Goal: Task Accomplishment & Management: Complete application form

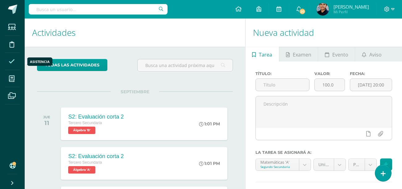
click at [12, 60] on icon at bounding box center [12, 61] width 6 height 6
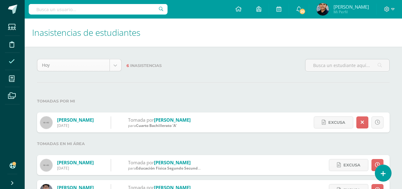
click at [104, 69] on body "Estudiantes Disciplina Asistencia Mis cursos Archivos Soporte Centro de ayuda Ú…" at bounding box center [201, 144] width 402 height 288
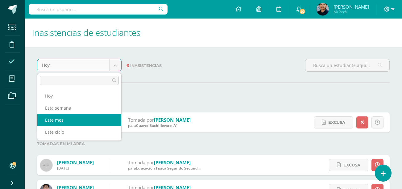
select select "month"
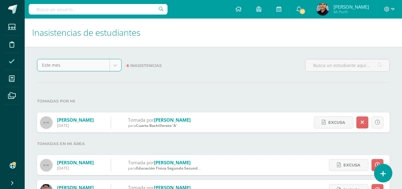
click at [383, 168] on link at bounding box center [384, 173] width 18 height 18
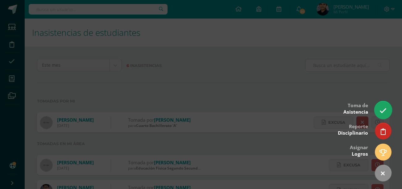
click at [387, 110] on link at bounding box center [384, 110] width 18 height 18
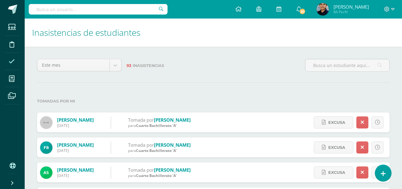
type input "u"
click at [383, 172] on icon at bounding box center [384, 173] width 6 height 7
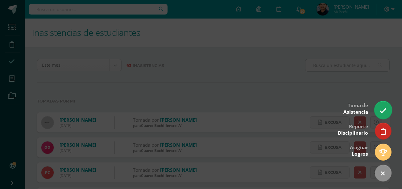
click at [387, 110] on icon at bounding box center [383, 110] width 7 height 7
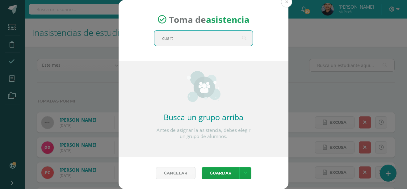
type input "cuarto"
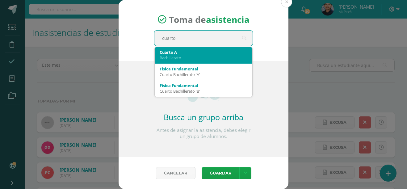
click at [211, 55] on div "Bachillerato" at bounding box center [204, 58] width 88 height 6
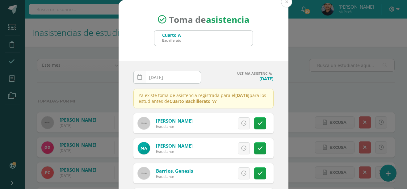
click at [137, 75] on icon at bounding box center [139, 77] width 5 height 5
click at [140, 78] on link at bounding box center [139, 77] width 13 height 13
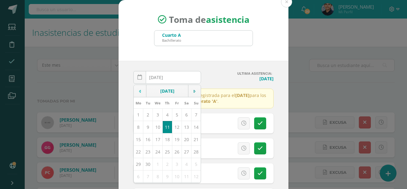
click at [139, 90] on icon at bounding box center [140, 91] width 2 height 4
click at [136, 125] on td "4" at bounding box center [139, 127] width 10 height 12
type input "2025-08-04"
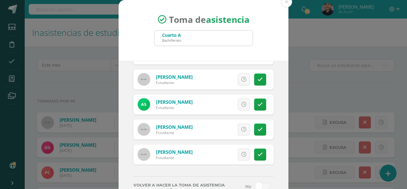
scroll to position [44, 0]
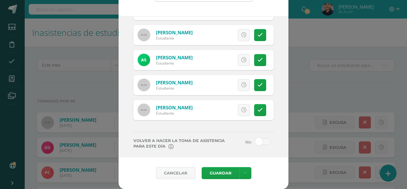
click at [259, 138] on span at bounding box center [262, 141] width 15 height 6
click at [0, 0] on input "checkbox" at bounding box center [0, 0] width 0 height 0
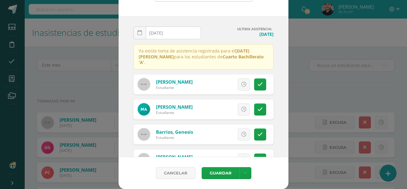
scroll to position [0, 0]
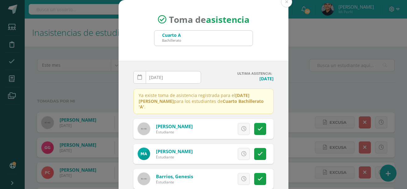
click at [141, 78] on link at bounding box center [139, 77] width 13 height 13
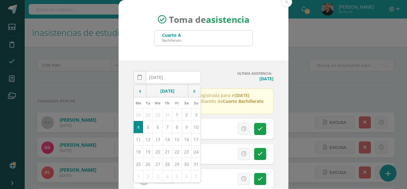
click at [138, 122] on td "4" at bounding box center [139, 127] width 10 height 12
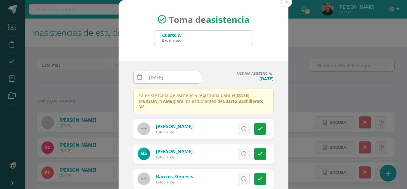
click at [232, 78] on h4 "Jueves, 11 de septiembre" at bounding box center [240, 79] width 68 height 6
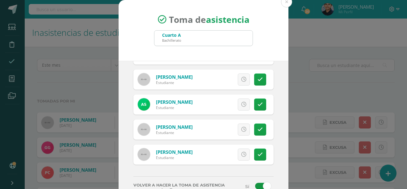
scroll to position [44, 0]
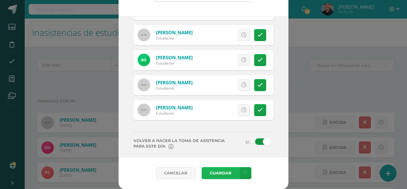
click at [221, 174] on button "Guardar" at bounding box center [221, 173] width 38 height 12
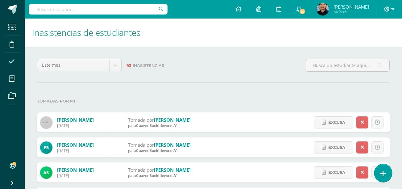
click at [382, 172] on icon at bounding box center [384, 173] width 6 height 7
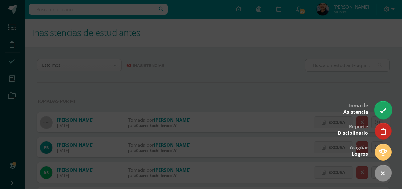
click at [379, 108] on link at bounding box center [384, 110] width 18 height 18
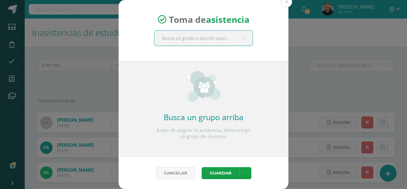
type input "a"
type input "cuart"
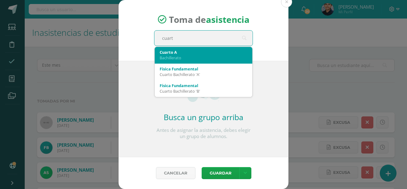
click at [209, 57] on div "Bachillerato" at bounding box center [204, 58] width 88 height 6
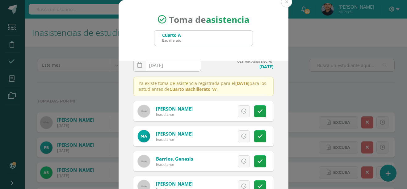
scroll to position [13, 0]
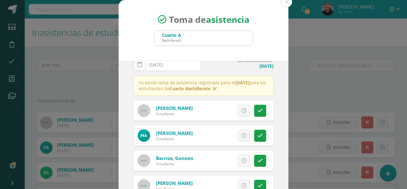
click at [137, 66] on icon at bounding box center [139, 64] width 5 height 5
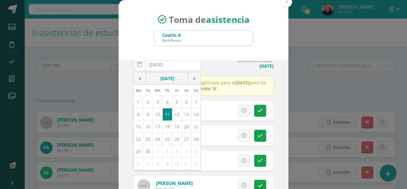
scroll to position [10, 0]
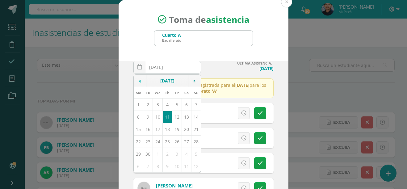
click at [139, 81] on td at bounding box center [140, 81] width 13 height 12
click at [148, 116] on td "5" at bounding box center [148, 117] width 10 height 12
type input "2025-08-05"
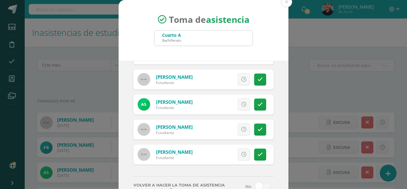
scroll to position [44, 0]
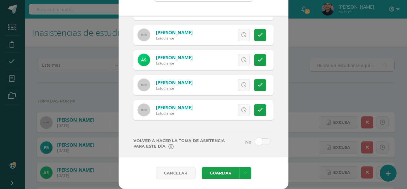
click at [255, 138] on span at bounding box center [262, 141] width 15 height 6
click at [0, 0] on input "checkbox" at bounding box center [0, 0] width 0 height 0
click at [229, 171] on button "Guardar" at bounding box center [221, 173] width 38 height 12
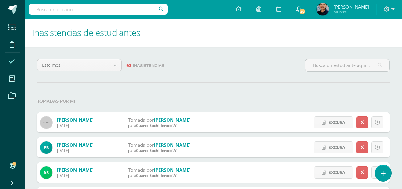
click at [306, 8] on span "20" at bounding box center [302, 11] width 7 height 7
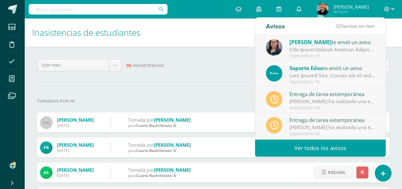
click at [309, 8] on link "0" at bounding box center [299, 9] width 20 height 19
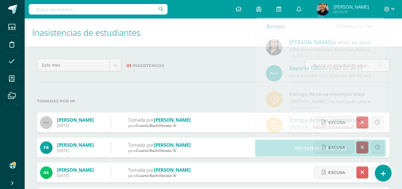
click at [220, 61] on label "93 Inasistencias" at bounding box center [214, 65] width 174 height 13
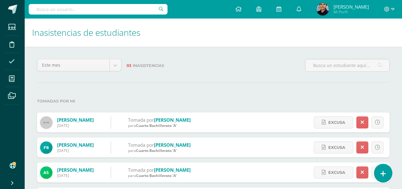
click at [383, 169] on link at bounding box center [384, 173] width 18 height 18
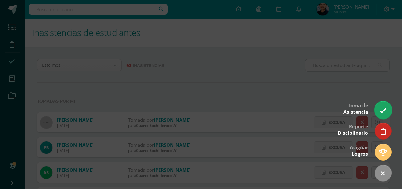
click at [381, 115] on link at bounding box center [384, 110] width 18 height 18
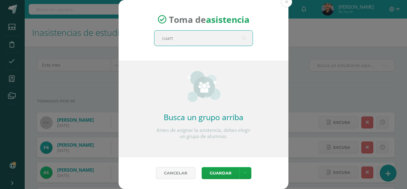
type input "cuarto"
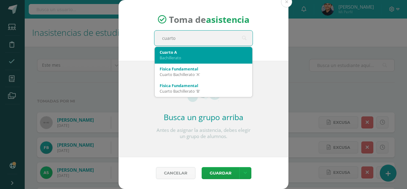
click at [213, 56] on div "Bachillerato" at bounding box center [204, 58] width 88 height 6
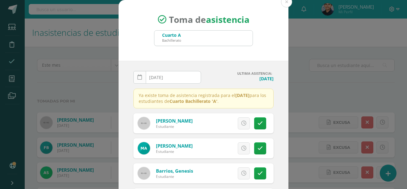
click at [140, 82] on link at bounding box center [139, 77] width 13 height 13
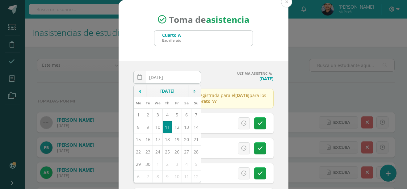
click at [140, 92] on td at bounding box center [140, 91] width 13 height 12
click at [140, 139] on td "11" at bounding box center [139, 139] width 10 height 12
type input "2025-08-11"
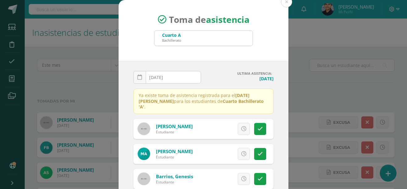
click at [197, 75] on div "2025-08-11 August, 2025 Mo Tu We Th Fr Sa Su 28 29 30 31 1 2 3 4 5 6 7 8 9 10 1…" at bounding box center [167, 80] width 73 height 18
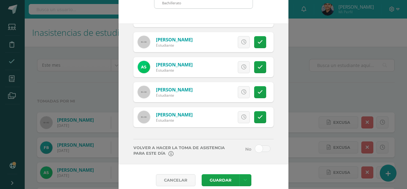
scroll to position [44, 0]
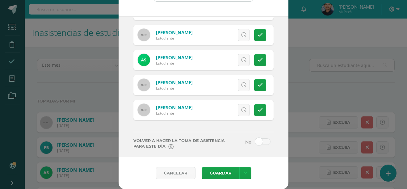
click at [255, 138] on span at bounding box center [262, 141] width 15 height 6
click at [0, 0] on input "checkbox" at bounding box center [0, 0] width 0 height 0
click at [228, 172] on button "Guardar" at bounding box center [221, 173] width 38 height 12
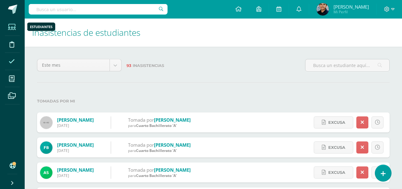
click at [13, 24] on icon at bounding box center [12, 27] width 8 height 6
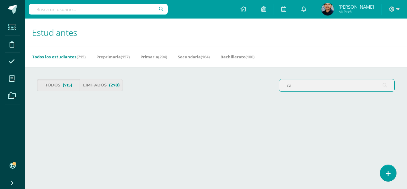
type input "c"
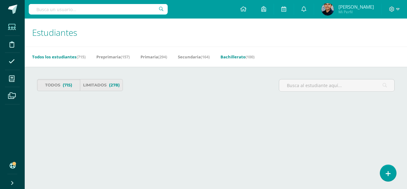
click at [241, 59] on link "Bachillerato (100)" at bounding box center [238, 57] width 34 height 10
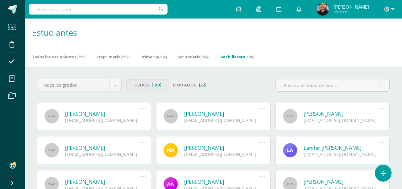
click at [179, 88] on link "Limitados (22)" at bounding box center [190, 85] width 42 height 12
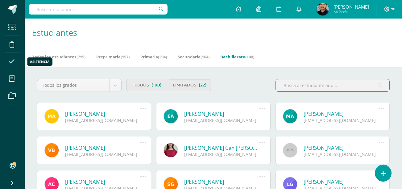
click at [19, 61] on link "Asistencia" at bounding box center [12, 61] width 15 height 17
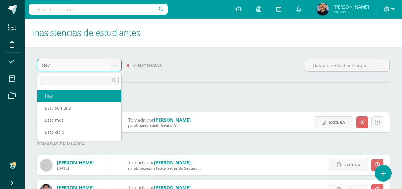
click at [117, 67] on body "Estudiantes Disciplina Asistencia Mis cursos Archivos Soporte Centro de ayuda Ú…" at bounding box center [201, 144] width 402 height 288
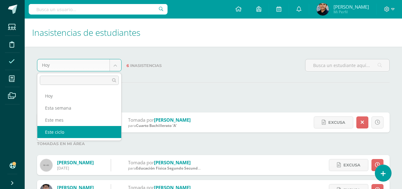
select select "cycle"
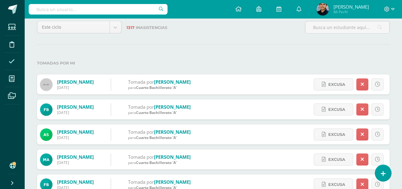
scroll to position [38, 0]
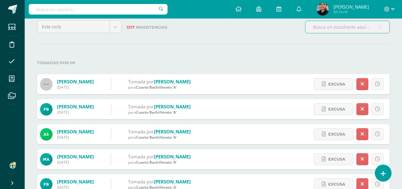
click at [343, 27] on input "text" at bounding box center [348, 27] width 84 height 12
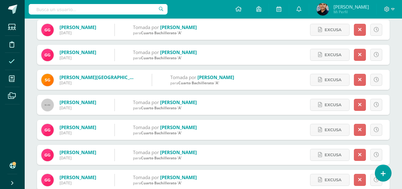
scroll to position [93, 0]
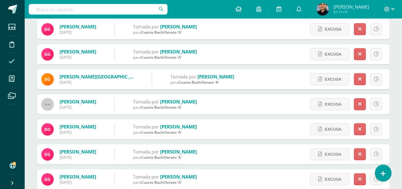
type input "gal"
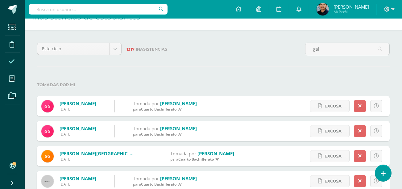
scroll to position [71, 0]
